Goal: Task Accomplishment & Management: Complete application form

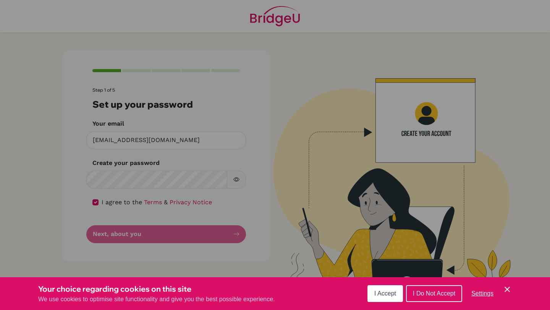
click at [378, 289] on button "I Accept" at bounding box center [384, 293] width 35 height 17
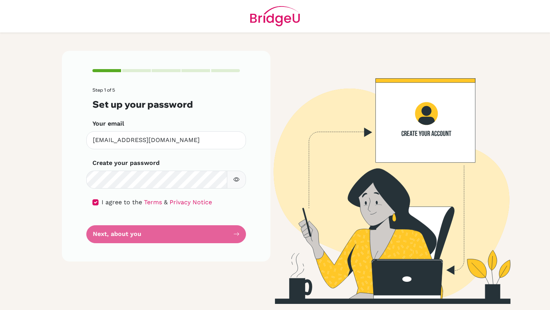
click at [179, 218] on form "Step 1 of 5 Set up your password Your email [EMAIL_ADDRESS][DOMAIN_NAME] Invali…" at bounding box center [165, 164] width 147 height 155
click at [170, 230] on form "Step 1 of 5 Set up your password Your email [EMAIL_ADDRESS][DOMAIN_NAME] Invali…" at bounding box center [165, 164] width 147 height 155
click at [231, 232] on form "Step 1 of 5 Set up your password Your email [EMAIL_ADDRESS][DOMAIN_NAME] Invali…" at bounding box center [165, 164] width 147 height 155
click at [118, 169] on div "Create your password Make sure it's at least 6 characters" at bounding box center [165, 173] width 147 height 30
click at [120, 169] on div "Create your password Make sure it's at least 6 characters" at bounding box center [165, 173] width 147 height 30
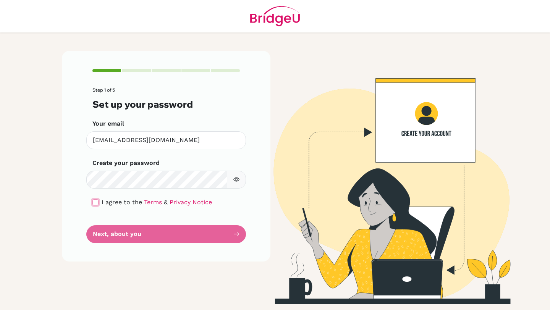
click at [98, 204] on input "checkbox" at bounding box center [95, 202] width 6 height 6
checkbox input "true"
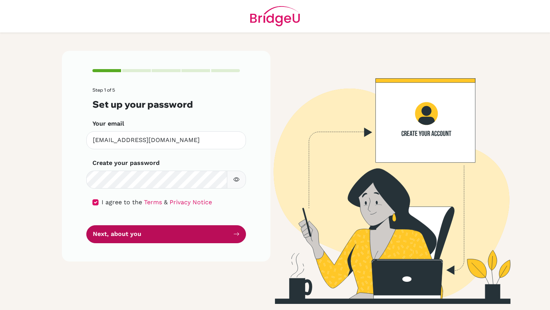
click at [123, 234] on button "Next, about you" at bounding box center [166, 234] width 160 height 18
